Goal: Complete application form

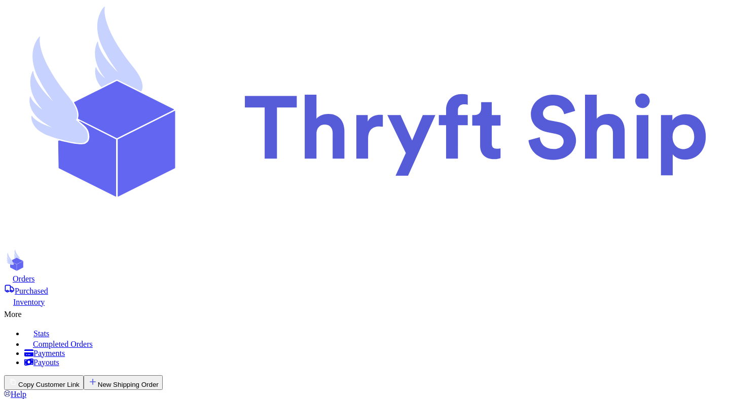
scroll to position [258, 0]
click at [84, 376] on button "Copy Customer Link" at bounding box center [44, 383] width 80 height 15
click at [78, 30] on icon at bounding box center [365, 125] width 722 height 243
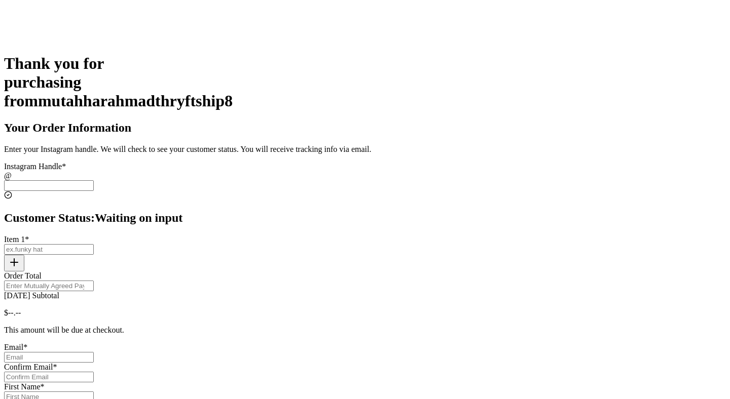
scroll to position [208, 0]
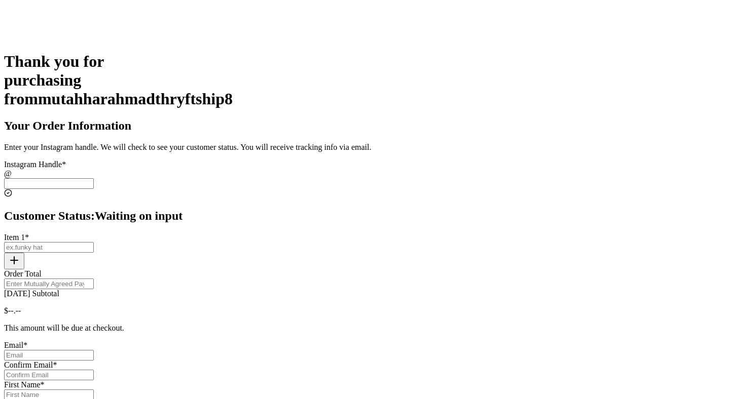
click at [94, 178] on input "Today's Subtotal" at bounding box center [49, 183] width 90 height 11
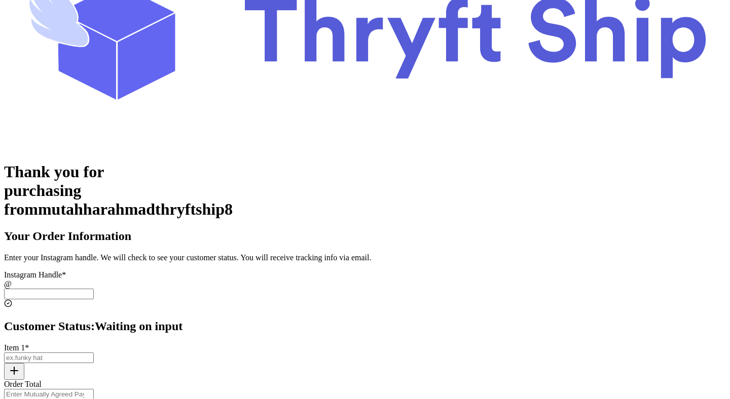
click at [94, 289] on input "[DATE] Subtotal" at bounding box center [49, 294] width 90 height 11
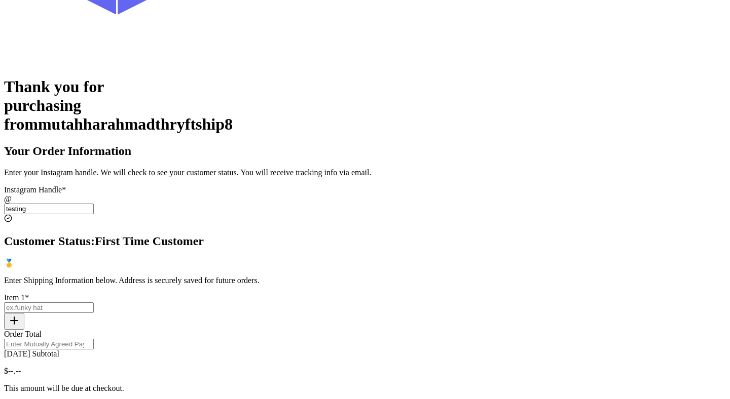
scroll to position [183, 0]
type input "testing"
click at [94, 302] on input "Today's Subtotal" at bounding box center [49, 307] width 90 height 11
type input "hunky"
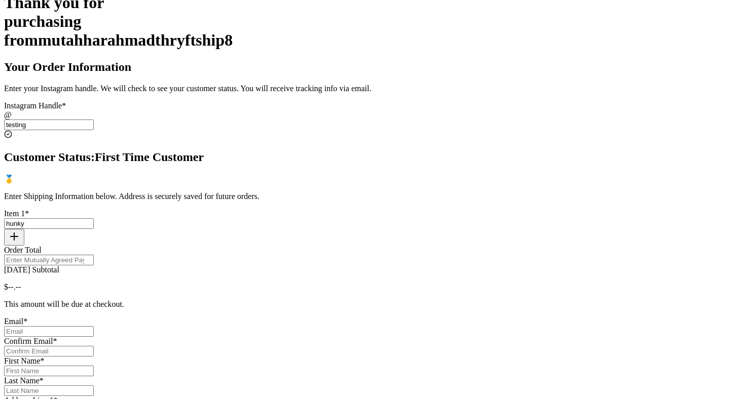
click at [94, 255] on input "Order Total" at bounding box center [49, 260] width 90 height 11
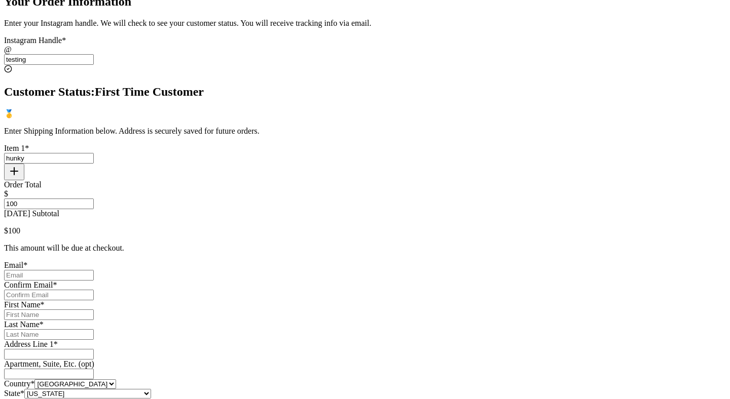
scroll to position [411, 0]
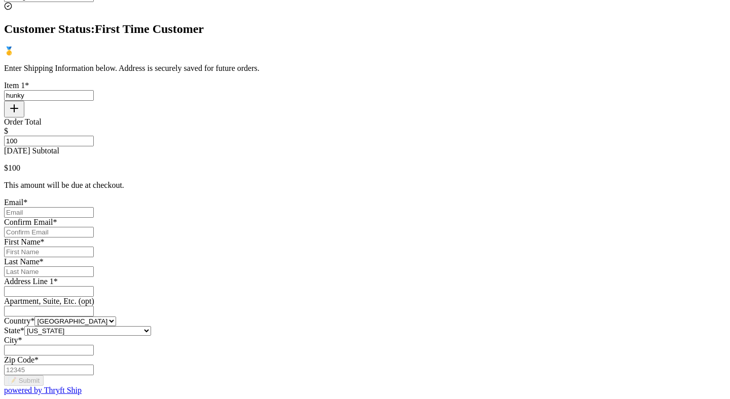
type input "100"
click at [94, 207] on input "Today's Subtotal" at bounding box center [49, 212] width 90 height 11
type input "mutahhar.ahmad+2@thryftship.com"
click at [94, 227] on input "Today's Subtotal" at bounding box center [49, 232] width 90 height 11
type input "mutahhar.ahmad+2@thryftship.com"
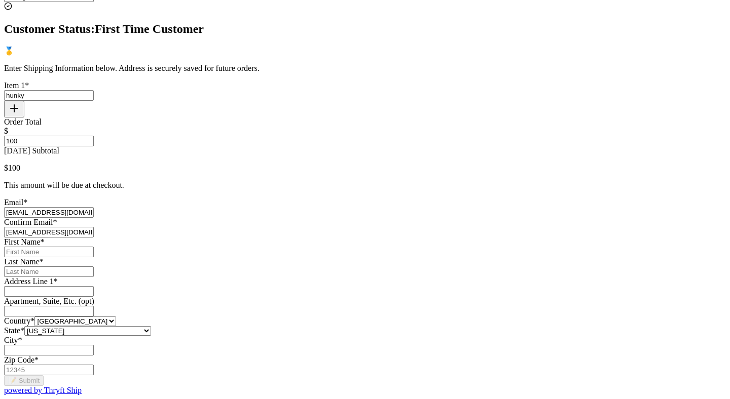
click at [94, 247] on input "Today's Subtotal" at bounding box center [49, 252] width 90 height 11
type input "Mutahhar"
click at [94, 267] on input "Today's Subtotal" at bounding box center [49, 272] width 90 height 11
type input "Ahmad"
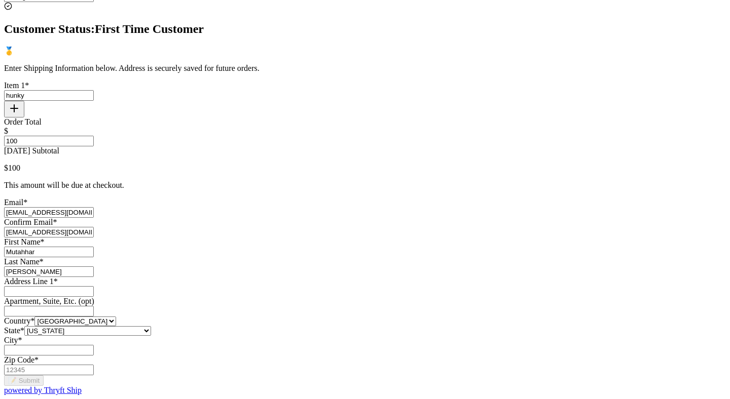
click at [326, 277] on div "Address Line 1 *" at bounding box center [365, 281] width 722 height 9
click at [94, 286] on input "Today's Subtotal" at bounding box center [49, 291] width 90 height 11
type input "1234 South Temple Street"
click at [151, 326] on select "Alabama Alaska Arizona Arkansas California Colorado Connecticut Delaware Distri…" at bounding box center [87, 331] width 127 height 10
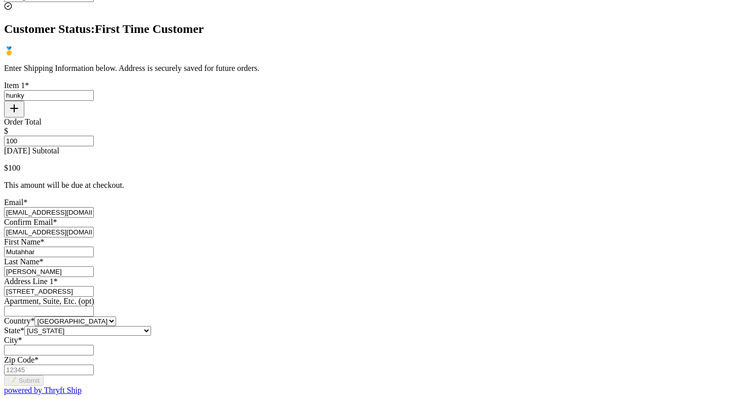
select select "AK"
click at [151, 326] on select "Alabama Alaska Arizona Arkansas California Colorado Connecticut Delaware Distri…" at bounding box center [87, 331] width 127 height 10
click at [94, 345] on input "Today's Subtotal" at bounding box center [49, 350] width 90 height 11
type input "Salt Lake City"
click at [94, 365] on input "Zip Code *" at bounding box center [49, 370] width 90 height 11
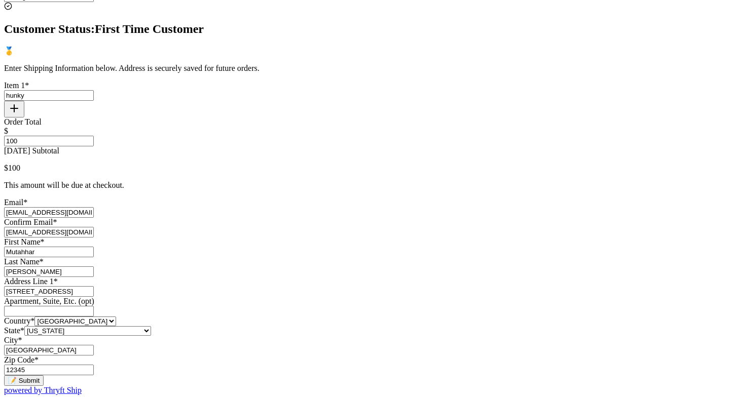
click at [94, 365] on input "12345" at bounding box center [49, 370] width 90 height 11
type input "84116"
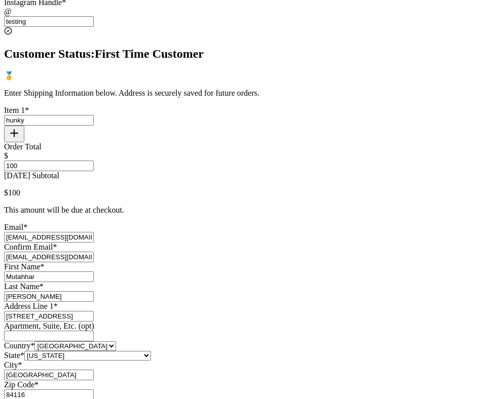
scroll to position [657, 0]
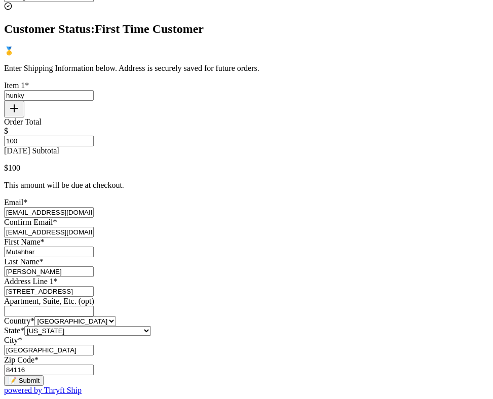
click at [44, 376] on button "📝 Submit" at bounding box center [24, 381] width 40 height 11
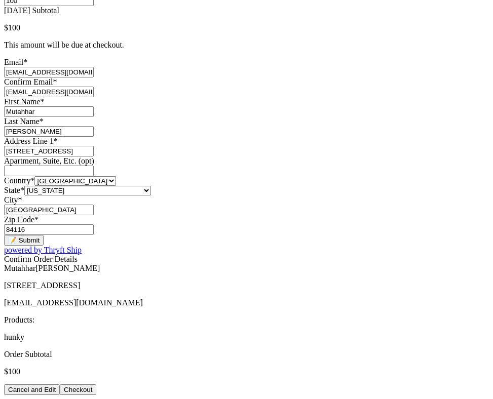
click at [96, 385] on button "Checkout" at bounding box center [78, 390] width 37 height 11
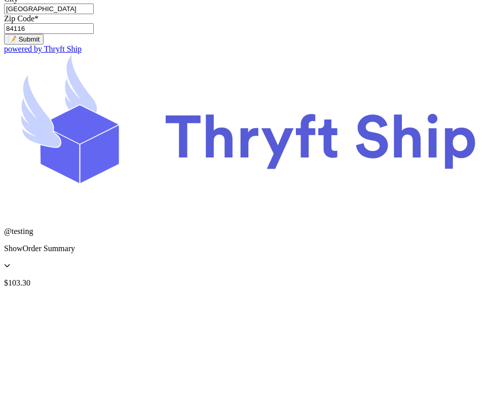
scroll to position [278, 0]
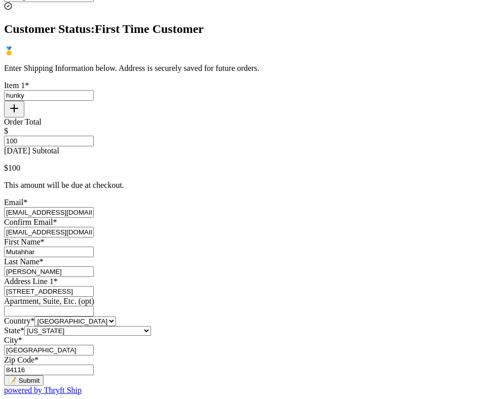
scroll to position [0, 0]
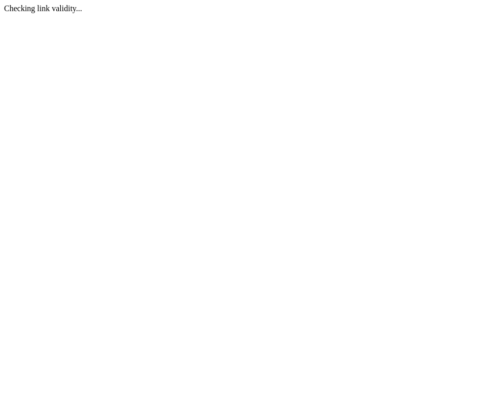
select select "AK"
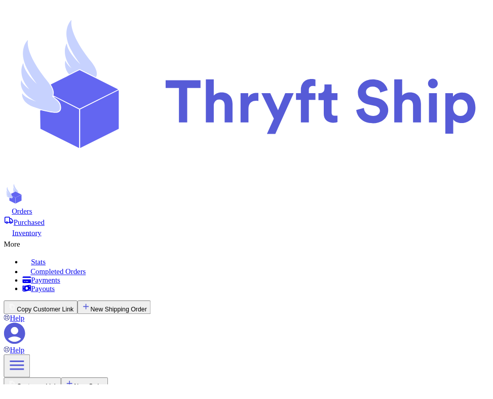
scroll to position [145, 0]
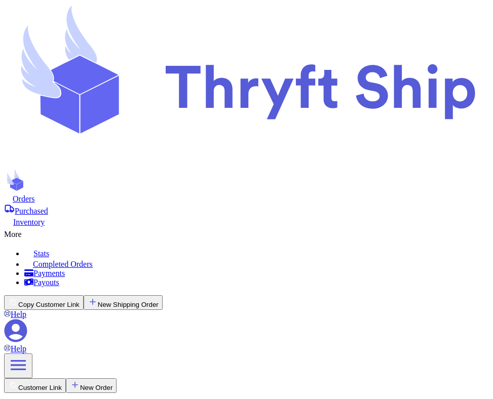
checkbox input "false"
